Goal: Use online tool/utility: Utilize a website feature to perform a specific function

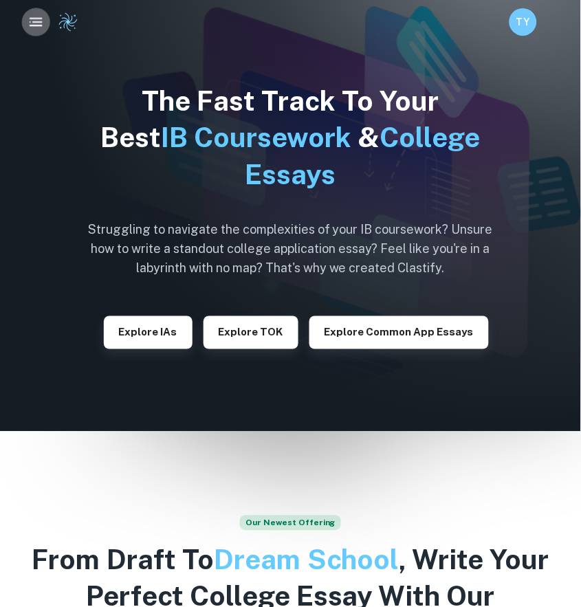
click at [34, 20] on icon "button" at bounding box center [35, 22] width 17 height 17
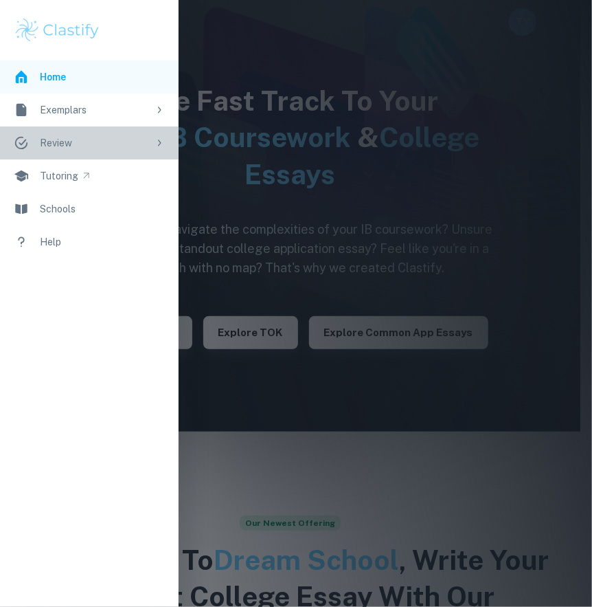
click at [67, 142] on div "Review" at bounding box center [94, 142] width 109 height 15
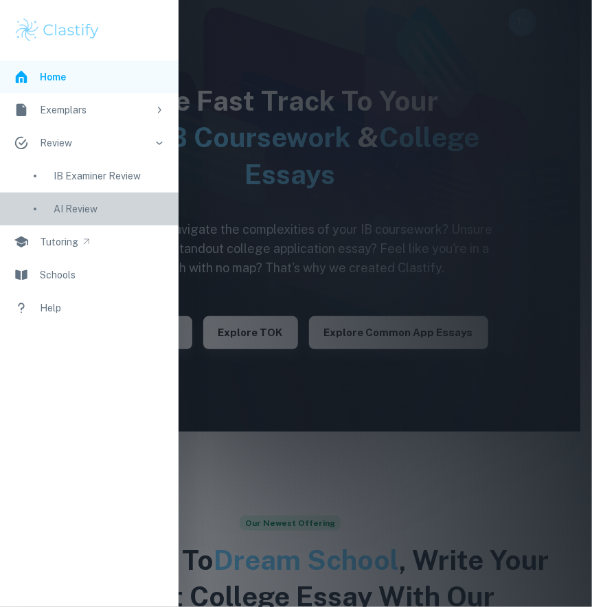
click at [90, 199] on link "AI Review" at bounding box center [89, 208] width 179 height 33
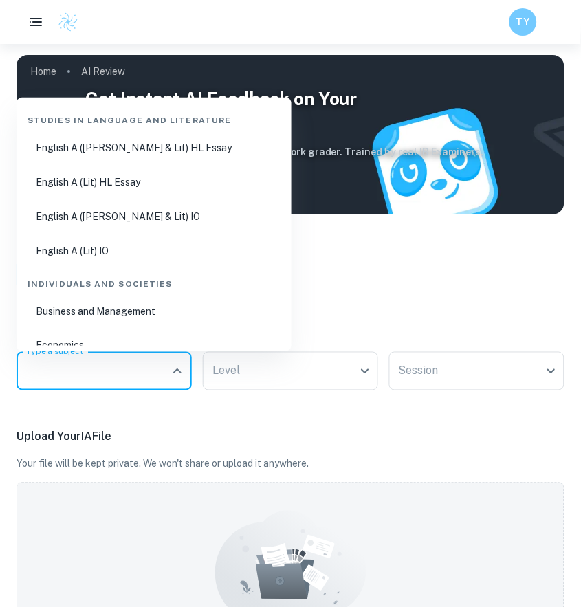
click at [129, 364] on input "Type a subject" at bounding box center [94, 371] width 142 height 26
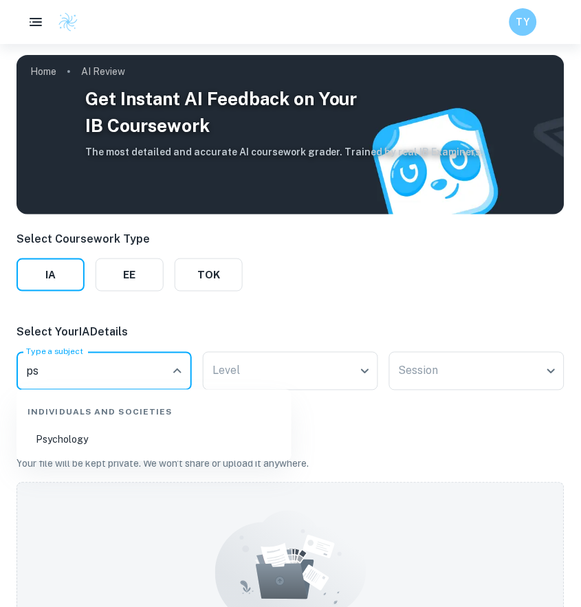
click at [118, 439] on li "Psychology" at bounding box center [154, 440] width 264 height 32
type input "Psychology"
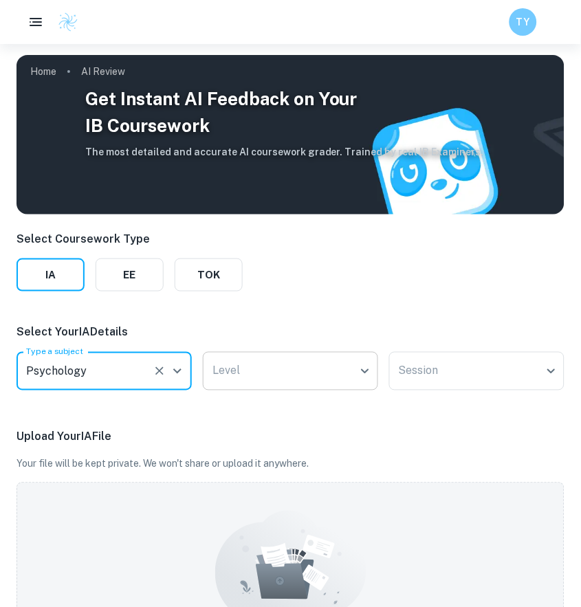
click at [228, 369] on body "We value your privacy We use cookies to enhance your browsing experience, serve…" at bounding box center [290, 347] width 581 height 607
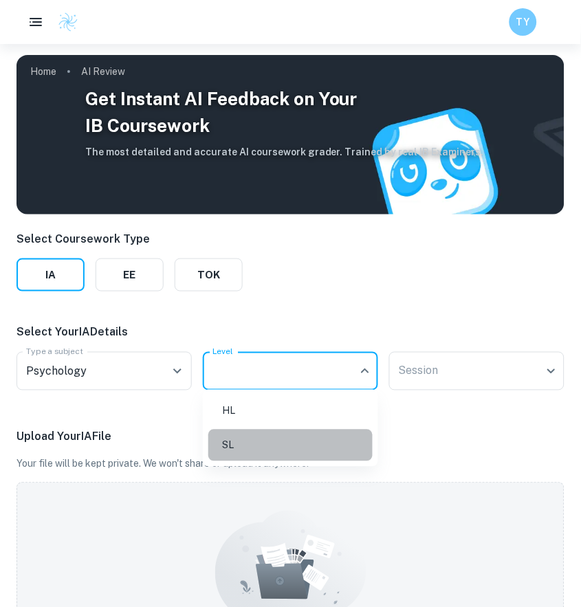
click at [247, 439] on li "SL" at bounding box center [290, 446] width 164 height 32
type input "SL"
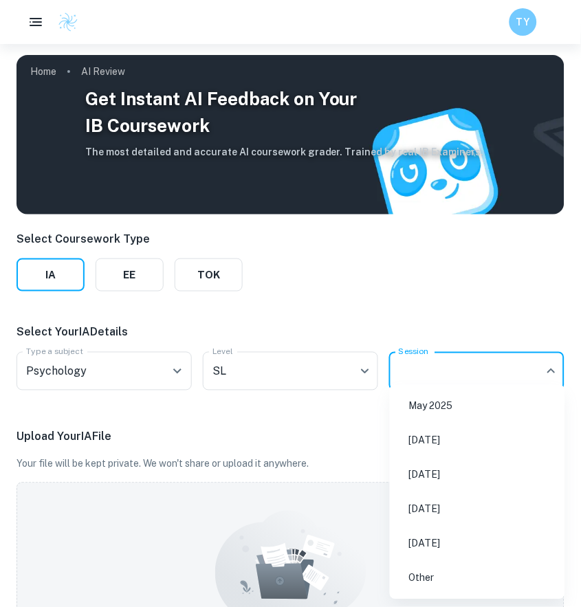
click at [405, 365] on body "We value your privacy We use cookies to enhance your browsing experience, serve…" at bounding box center [290, 347] width 581 height 607
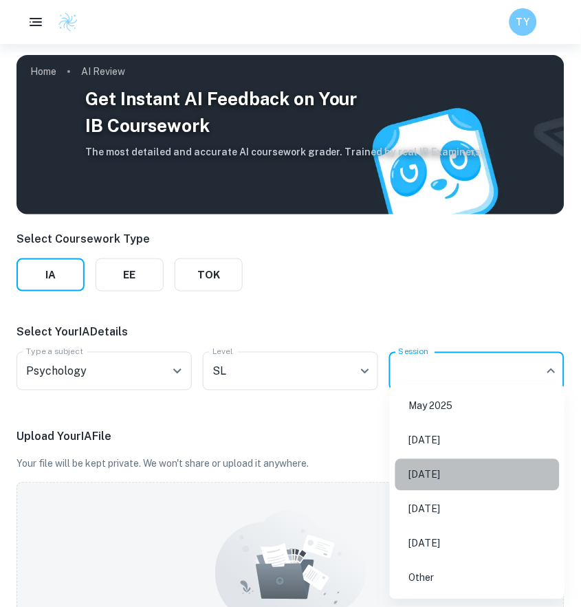
click at [417, 483] on li "[DATE]" at bounding box center [477, 475] width 164 height 32
type input "M26"
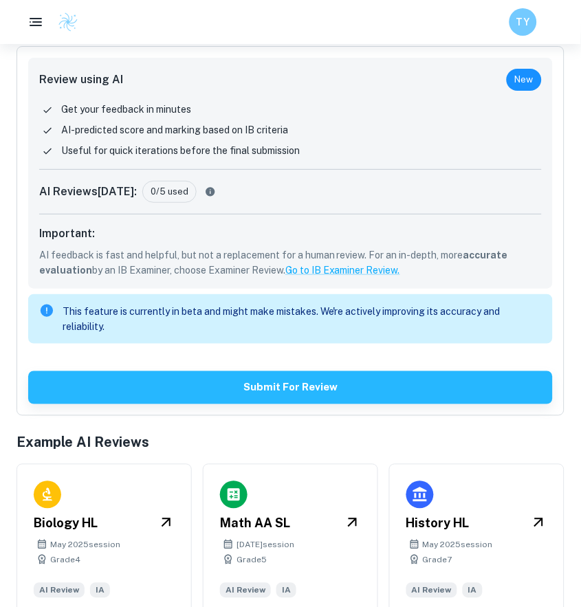
scroll to position [624, 0]
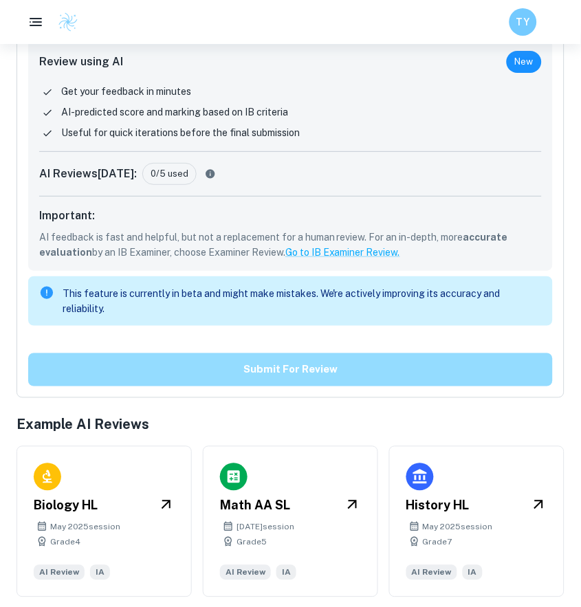
click at [369, 368] on button "Submit for review" at bounding box center [290, 369] width 524 height 33
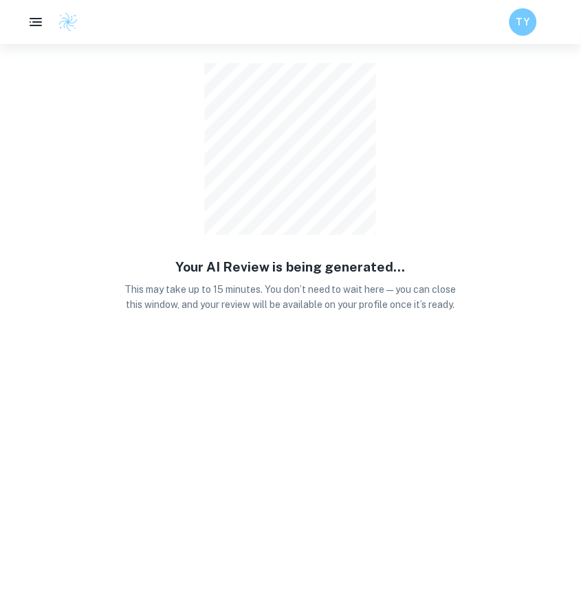
scroll to position [43, 0]
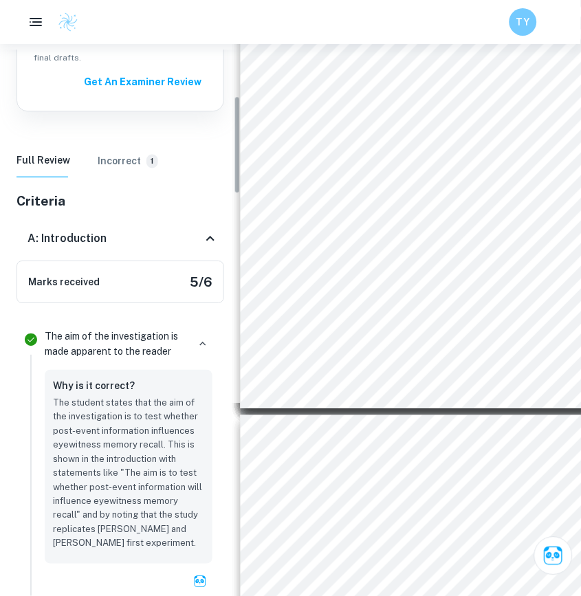
scroll to position [299, 0]
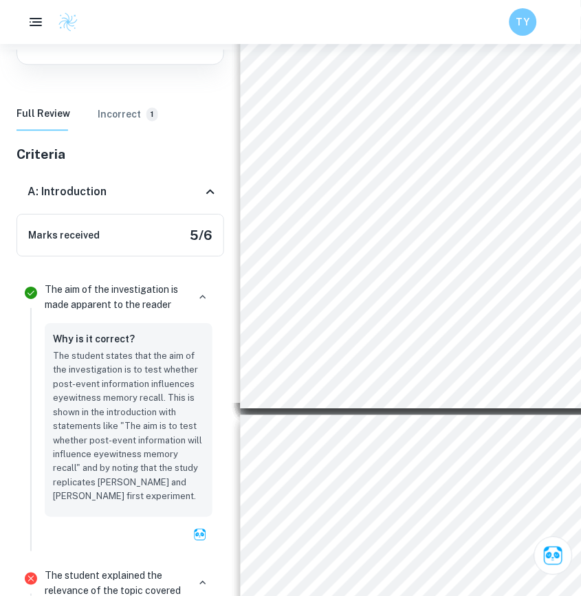
click at [99, 107] on h6 "Incorrect" at bounding box center [119, 114] width 43 height 15
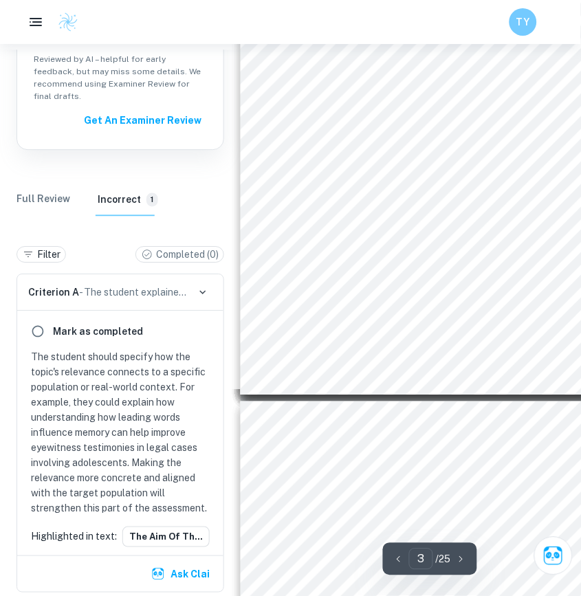
scroll to position [213, 0]
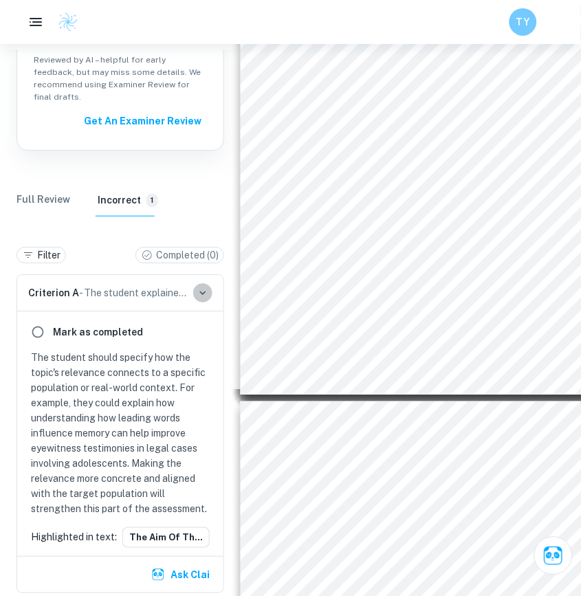
click at [197, 287] on icon "button" at bounding box center [203, 293] width 12 height 12
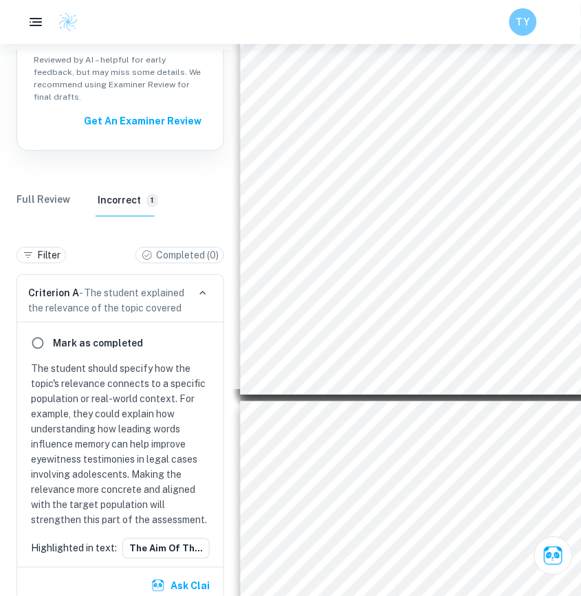
click at [203, 287] on icon "button" at bounding box center [203, 293] width 12 height 12
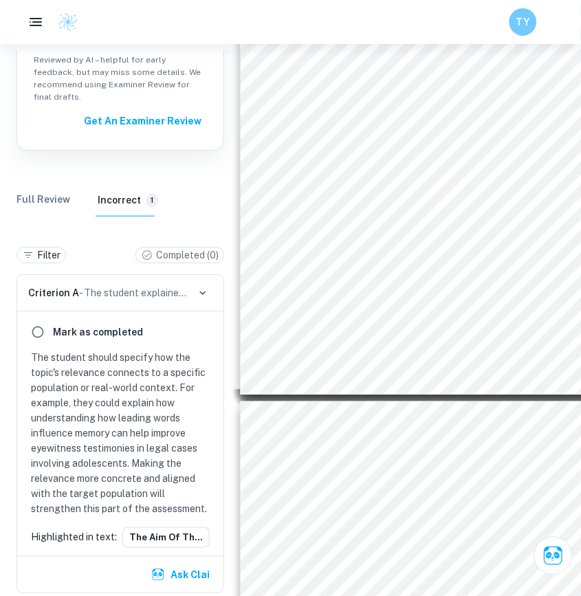
click at [28, 287] on span "Criterion A" at bounding box center [53, 292] width 51 height 11
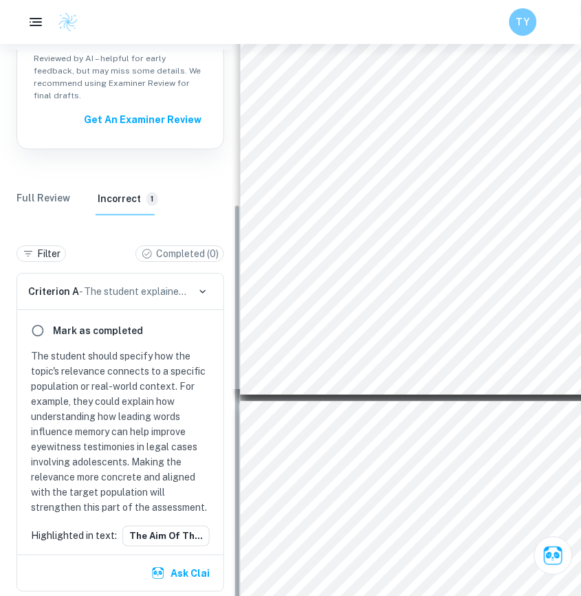
scroll to position [214, 0]
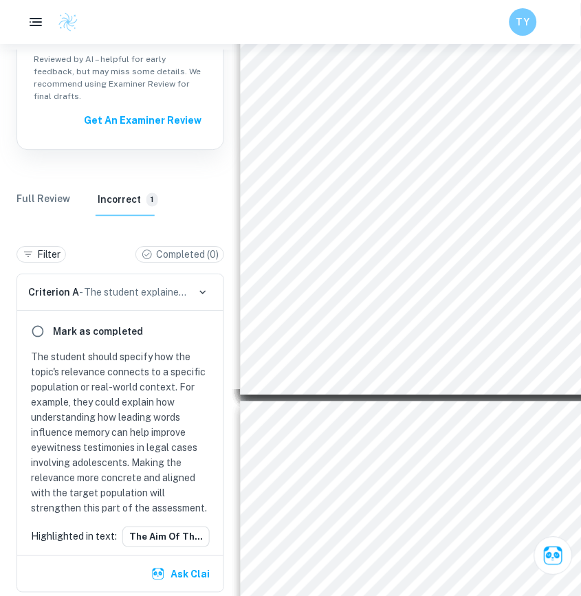
drag, startPoint x: 167, startPoint y: 511, endPoint x: 159, endPoint y: 391, distance: 119.9
click at [159, 392] on div "Mark as completed The student should specify how the topic's relevance connects…" at bounding box center [120, 433] width 206 height 245
click at [43, 183] on Review "Full Review" at bounding box center [43, 199] width 54 height 33
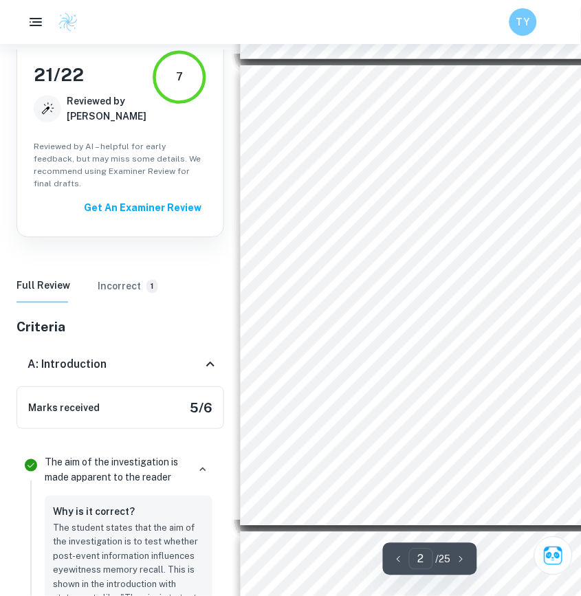
scroll to position [393, 0]
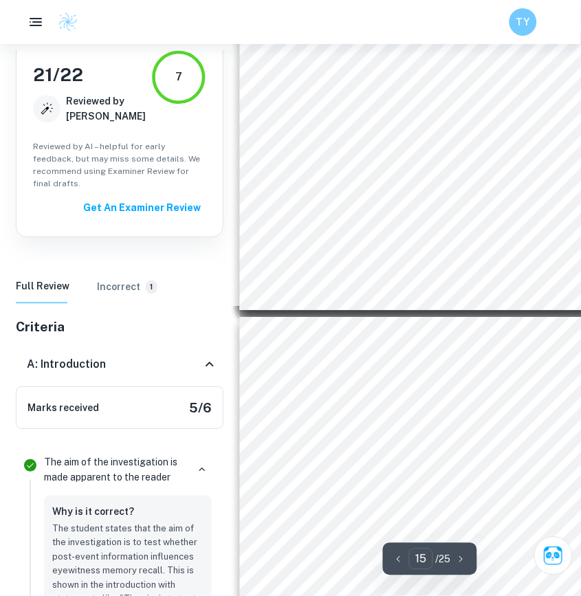
type input "14"
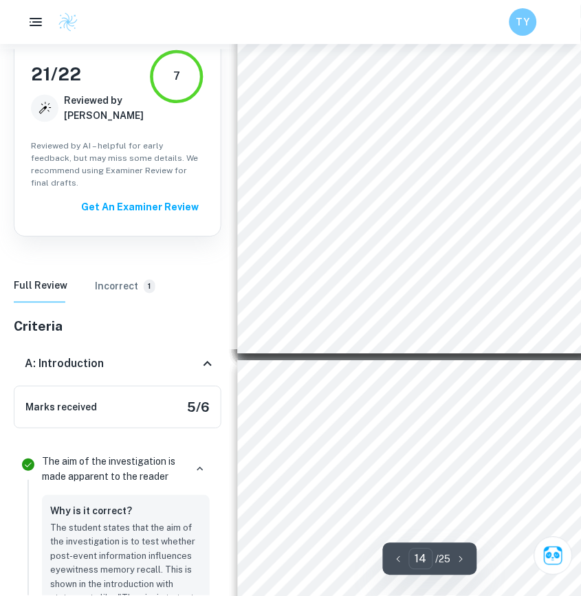
scroll to position [6230, 6]
